Goal: Transaction & Acquisition: Obtain resource

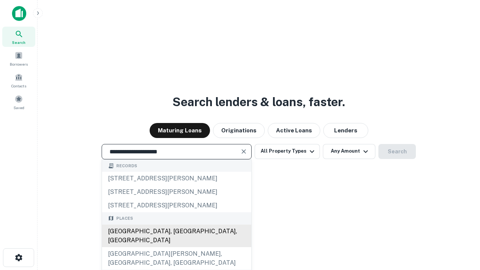
click at [176, 247] on div "[GEOGRAPHIC_DATA], [GEOGRAPHIC_DATA], [GEOGRAPHIC_DATA]" at bounding box center [176, 236] width 149 height 22
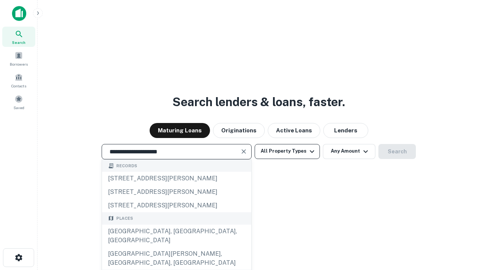
type input "**********"
click at [287, 151] on button "All Property Types" at bounding box center [287, 151] width 65 height 15
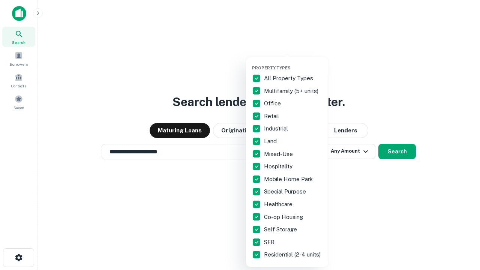
click at [293, 63] on button "button" at bounding box center [293, 63] width 82 height 0
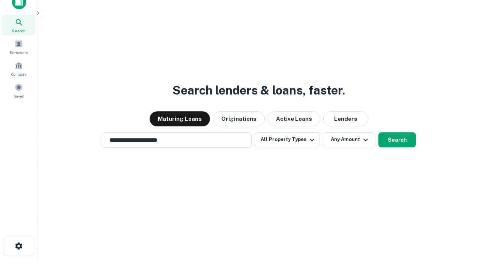
scroll to position [4, 90]
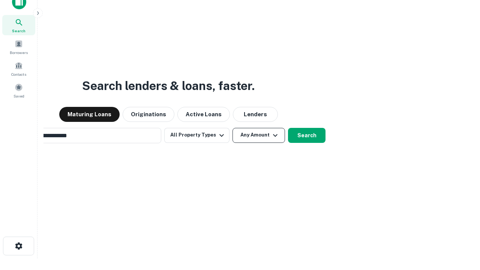
click at [232, 128] on button "Any Amount" at bounding box center [258, 135] width 52 height 15
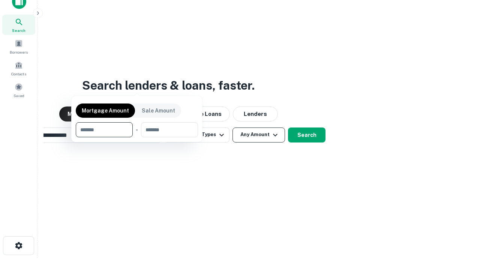
scroll to position [54, 212]
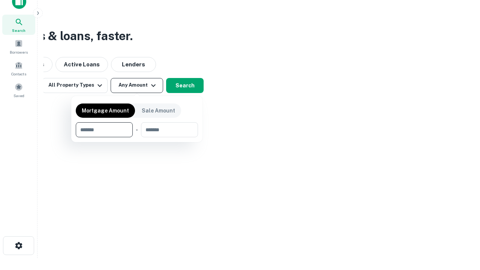
type input "*******"
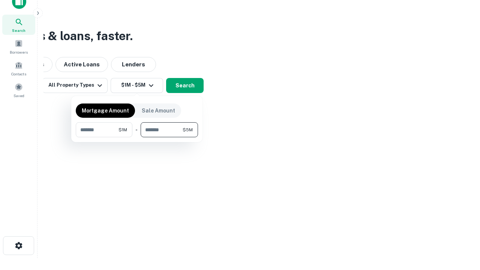
type input "*******"
click at [137, 137] on button "button" at bounding box center [137, 137] width 122 height 0
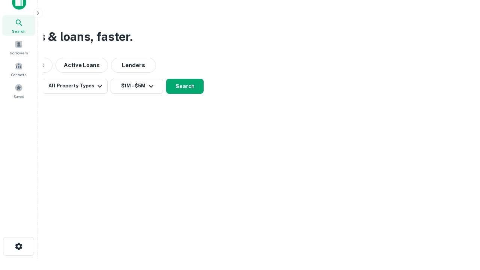
scroll to position [4, 138]
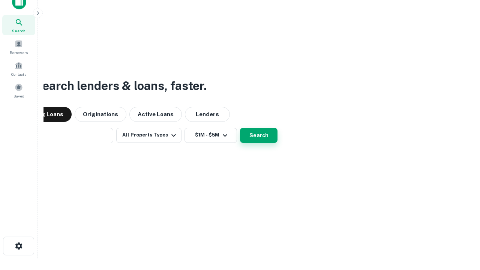
click at [240, 128] on button "Search" at bounding box center [258, 135] width 37 height 15
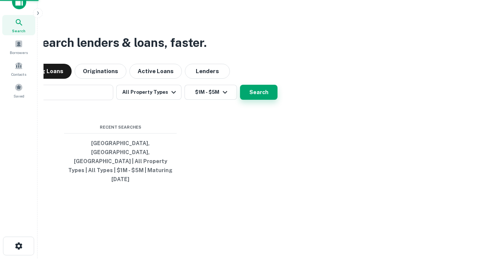
scroll to position [20, 212]
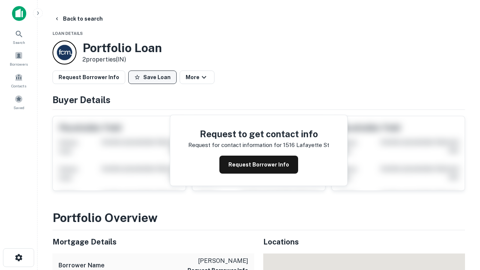
click at [152, 77] on button "Save Loan" at bounding box center [152, 76] width 48 height 13
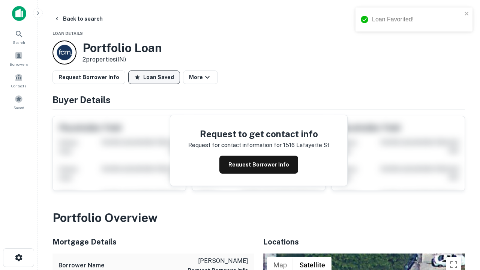
click at [154, 77] on button "Loan Saved" at bounding box center [154, 76] width 52 height 13
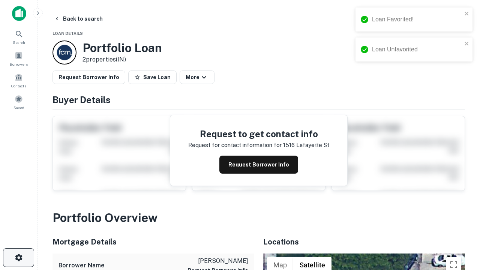
click at [18, 258] on icon "button" at bounding box center [18, 257] width 9 height 9
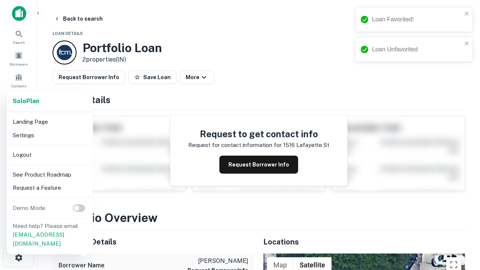
click at [49, 154] on li "Logout" at bounding box center [50, 154] width 80 height 13
